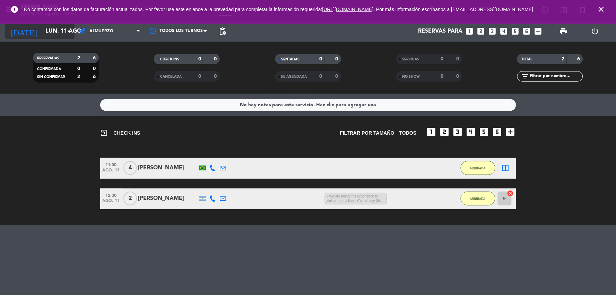
click at [64, 29] on icon "arrow_drop_down" at bounding box center [68, 31] width 8 height 8
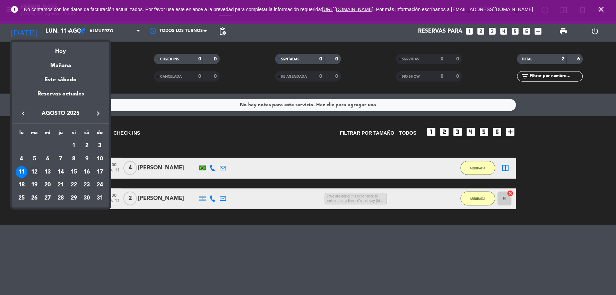
click at [35, 170] on div "12" at bounding box center [35, 172] width 12 height 12
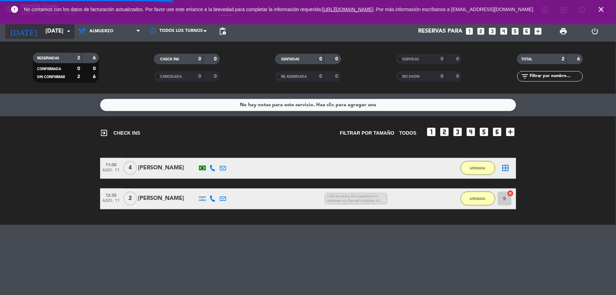
click at [50, 28] on input "[DATE]" at bounding box center [78, 32] width 73 height 14
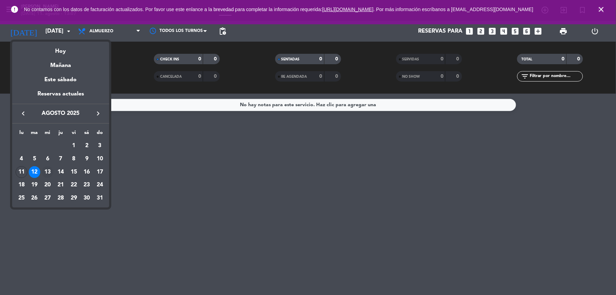
click at [46, 168] on div "13" at bounding box center [48, 172] width 12 height 12
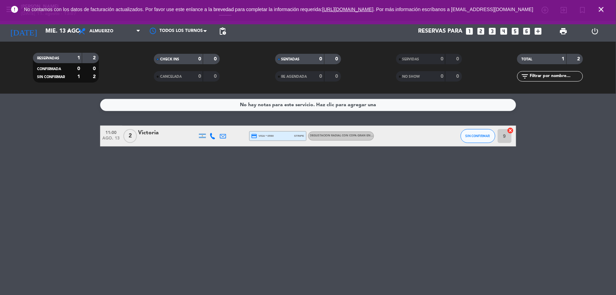
click at [153, 131] on div "Victoria" at bounding box center [167, 132] width 59 height 9
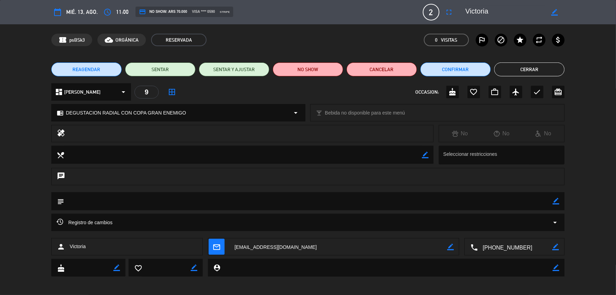
click at [511, 69] on button "Cerrar" at bounding box center [529, 69] width 70 height 14
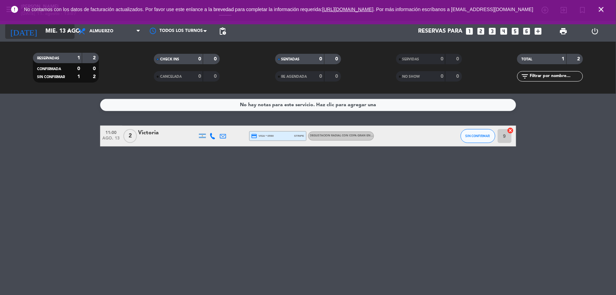
click at [61, 27] on input "mié. 13 ago." at bounding box center [78, 32] width 73 height 14
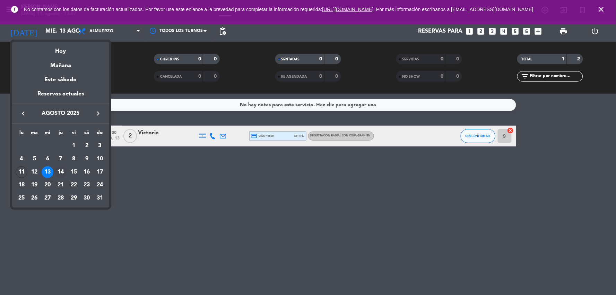
click at [61, 172] on div "14" at bounding box center [61, 172] width 12 height 12
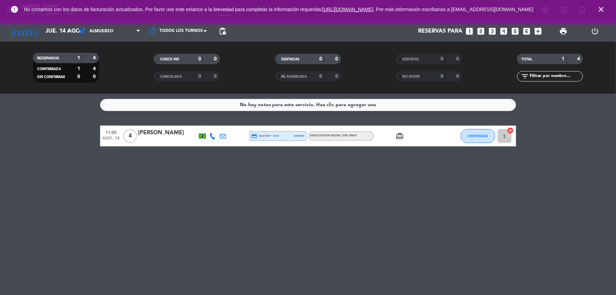
click at [399, 137] on icon "card_giftcard" at bounding box center [400, 136] width 8 height 8
click at [47, 31] on input "jue. 14 ago." at bounding box center [78, 32] width 73 height 14
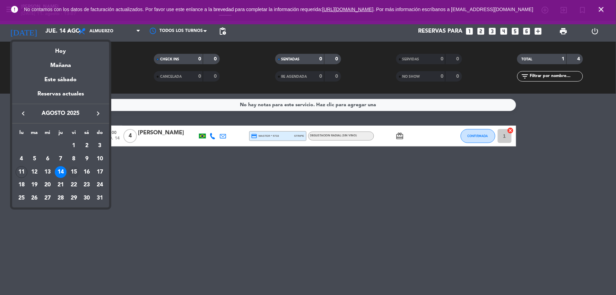
click at [74, 170] on div "15" at bounding box center [74, 172] width 12 height 12
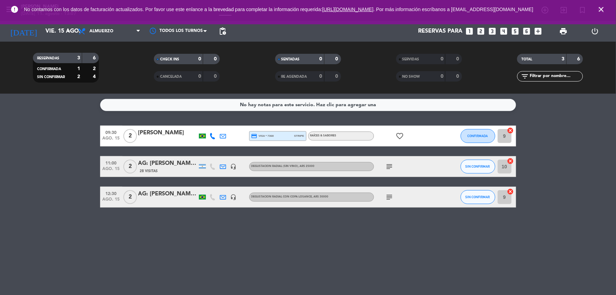
click at [212, 250] on div "No hay notas para este servicio. Haz clic para agregar una 09:30 [DATE] 2 [PERS…" at bounding box center [308, 194] width 616 height 201
click at [234, 198] on icon "headset_mic" at bounding box center [234, 197] width 6 height 6
click at [232, 165] on icon "headset_mic" at bounding box center [234, 166] width 6 height 6
click at [62, 31] on input "vie. 15 ago." at bounding box center [78, 32] width 73 height 14
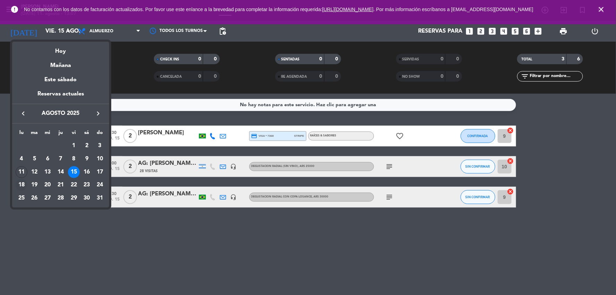
click at [16, 185] on div "18" at bounding box center [22, 185] width 12 height 12
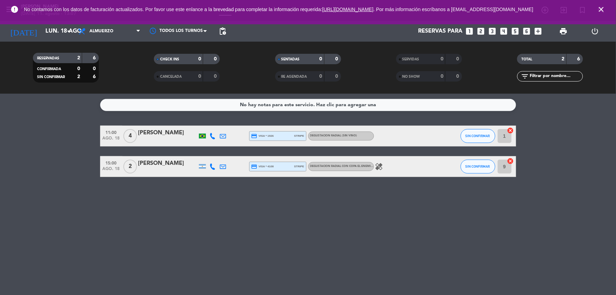
click at [382, 164] on icon "healing" at bounding box center [379, 166] width 8 height 8
click at [43, 23] on div "error No contamos con los datos de facturación actualizados. Por favor use este…" at bounding box center [308, 12] width 616 height 24
click at [43, 28] on input "lun. 18 ago." at bounding box center [78, 32] width 73 height 14
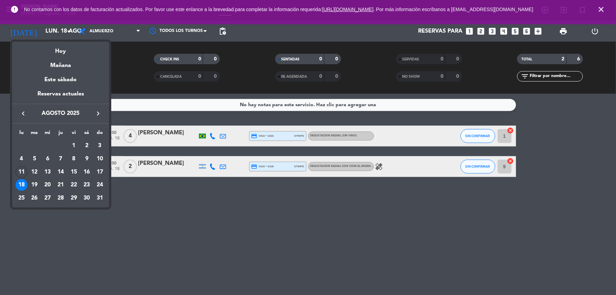
click at [38, 182] on div "19" at bounding box center [35, 185] width 12 height 12
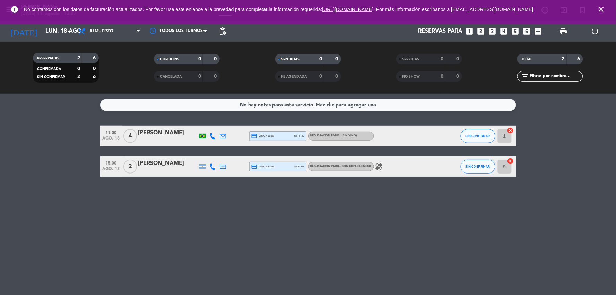
type input "[DATE]"
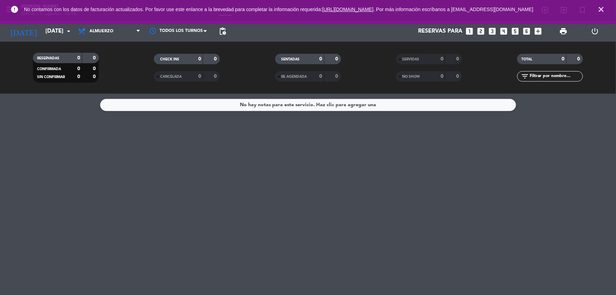
click at [563, 190] on div "No hay notas para este servicio. Haz clic para agregar una" at bounding box center [308, 194] width 616 height 201
click at [84, 145] on div "No hay notas para este servicio. Haz clic para agregar una" at bounding box center [308, 194] width 616 height 201
